Goal: Find specific page/section: Find specific page/section

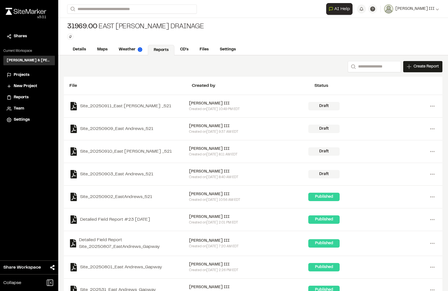
click at [22, 74] on span "Projects" at bounding box center [22, 75] width 16 height 6
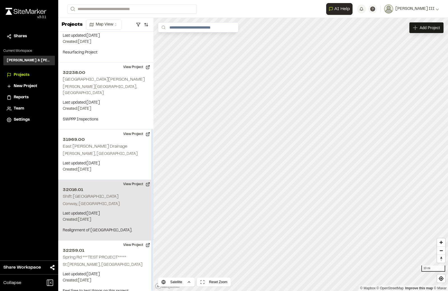
scroll to position [155, 0]
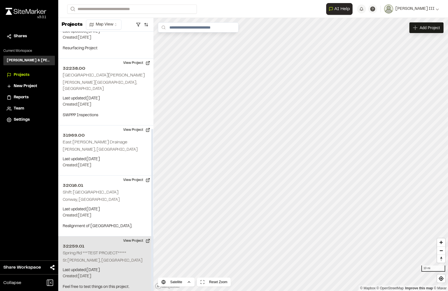
click at [91, 257] on div "32259.01 Spring Rd ***TEST PROJECT***** St George, SC Last updated: Sep 4, 2025…" at bounding box center [105, 266] width 95 height 61
click at [137, 236] on button "View Project" at bounding box center [137, 240] width 34 height 9
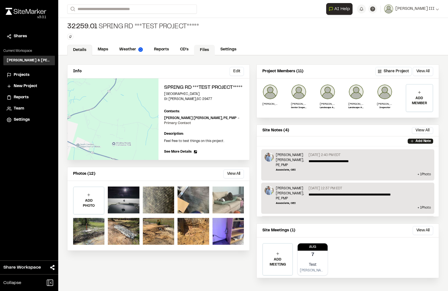
click at [202, 52] on link "Files" at bounding box center [204, 50] width 21 height 11
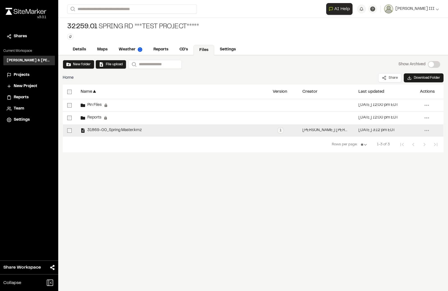
click at [133, 128] on div "31869-00_Spring Master.kmz" at bounding box center [111, 130] width 61 height 4
